Goal: Task Accomplishment & Management: Use online tool/utility

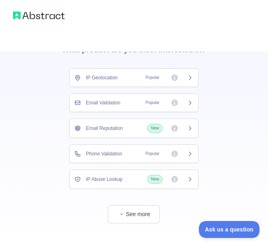
scroll to position [59, 0]
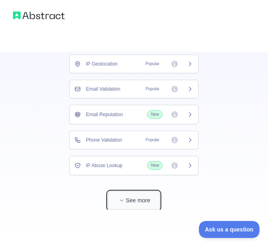
click at [139, 200] on button "See more" at bounding box center [134, 201] width 52 height 18
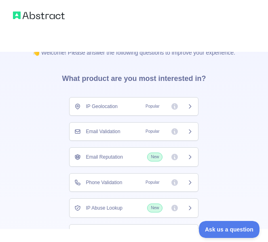
scroll to position [9, 0]
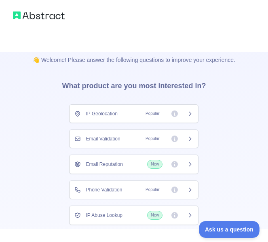
click at [189, 113] on icon at bounding box center [190, 114] width 6 height 6
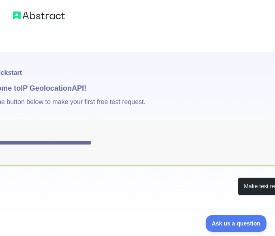
type textarea "**********"
click at [206, 70] on h1 "🚀 Quickstart" at bounding box center [137, 67] width 315 height 31
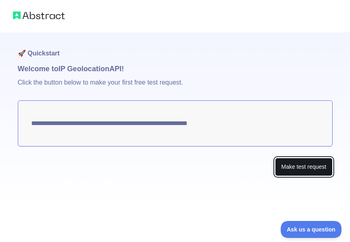
click at [274, 172] on button "Make test request" at bounding box center [303, 167] width 57 height 18
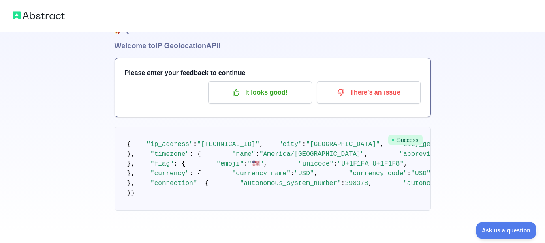
scroll to position [402, 0]
